Goal: Find specific page/section: Find specific page/section

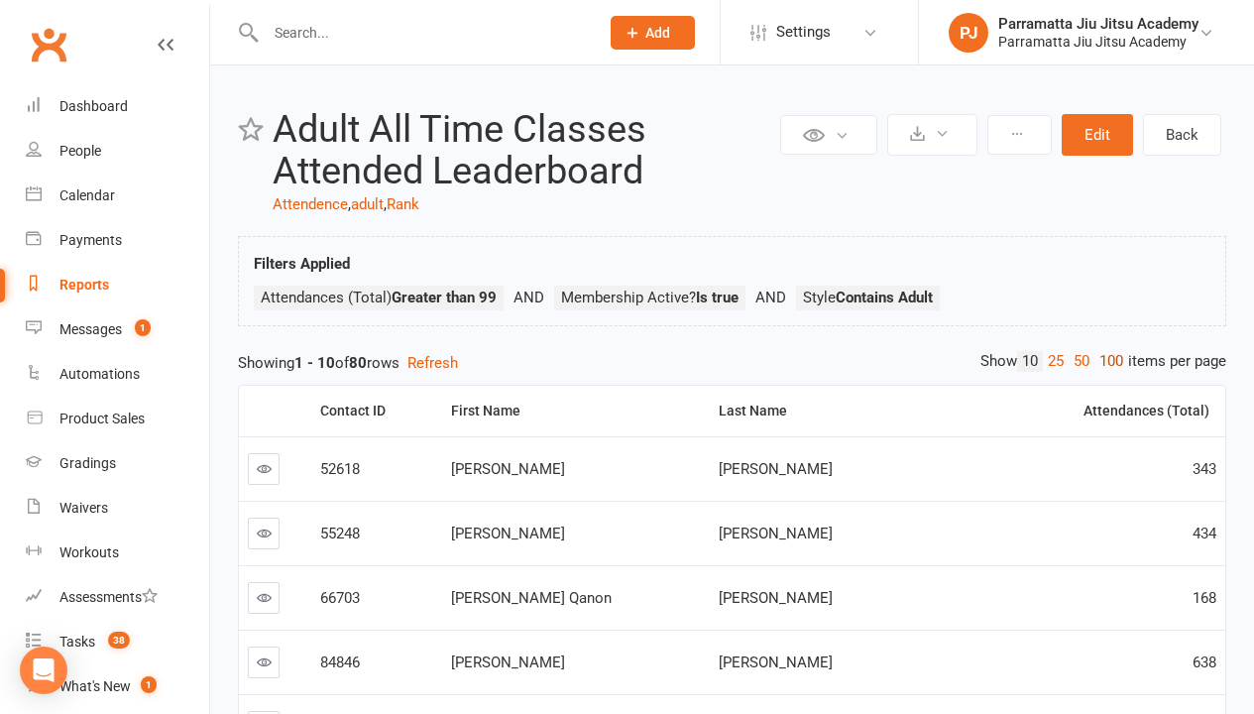
click at [1107, 361] on link "100" at bounding box center [1112, 361] width 34 height 21
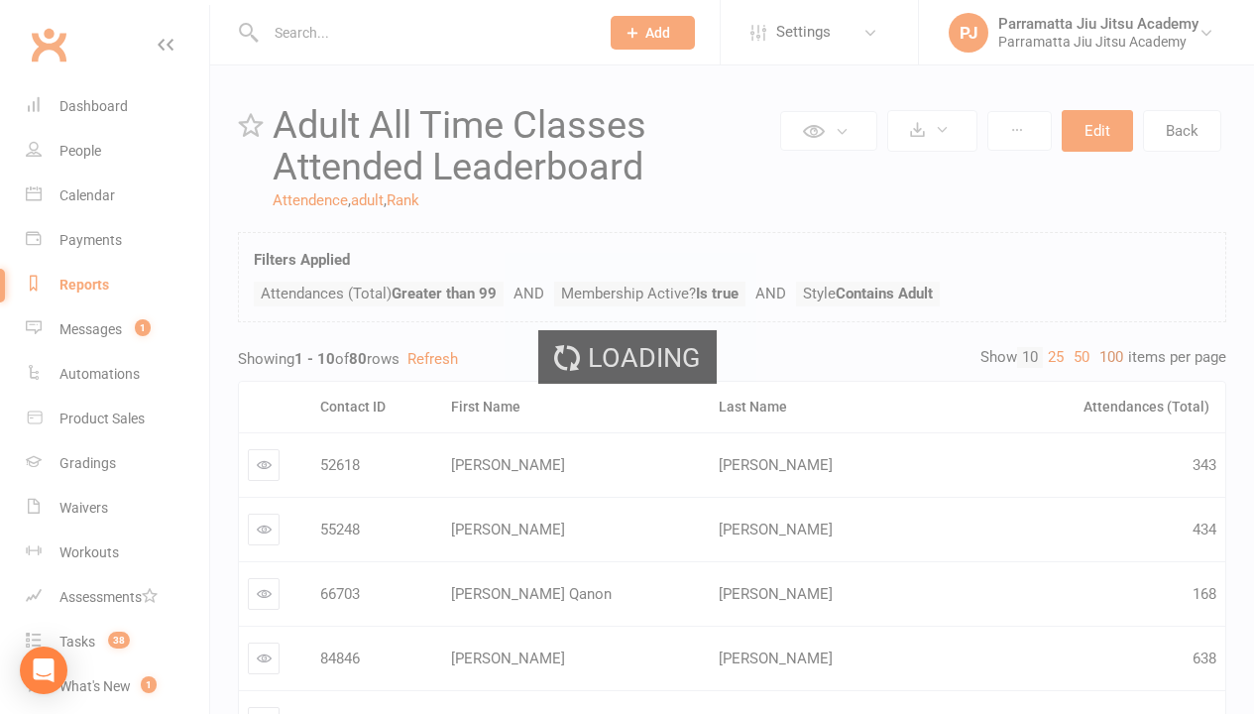
scroll to position [351, 0]
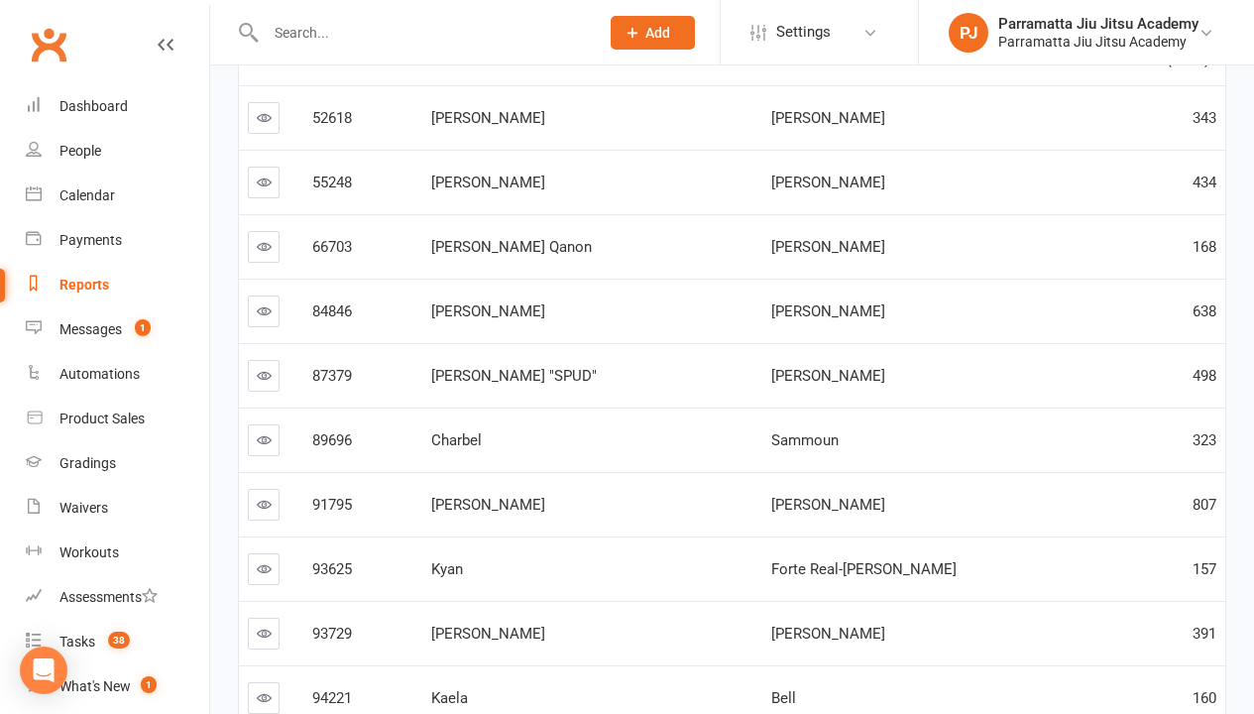
click at [1107, 21] on link "100" at bounding box center [1112, 10] width 34 height 21
